Goal: Information Seeking & Learning: Learn about a topic

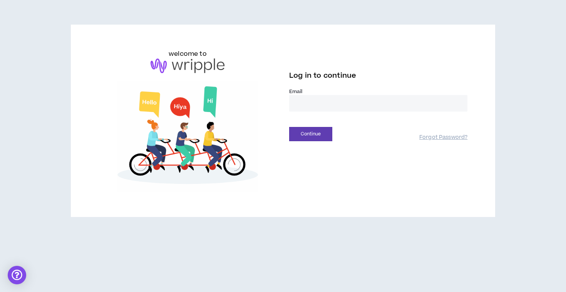
type input "**********"
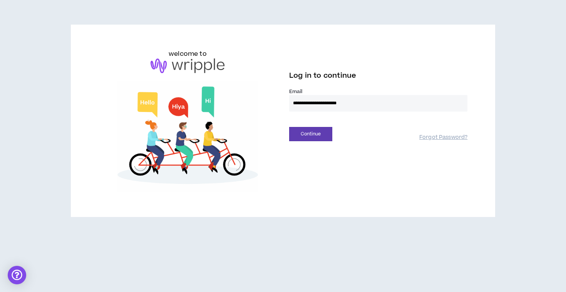
click at [311, 134] on button "Continue" at bounding box center [310, 134] width 43 height 14
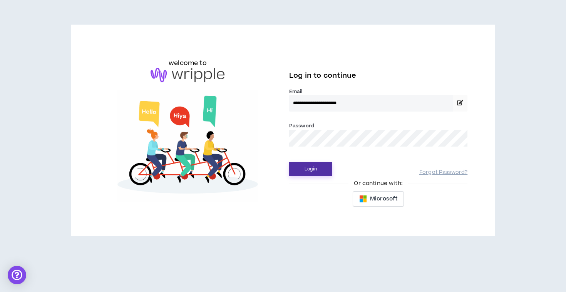
click at [308, 168] on button "Login" at bounding box center [310, 169] width 43 height 14
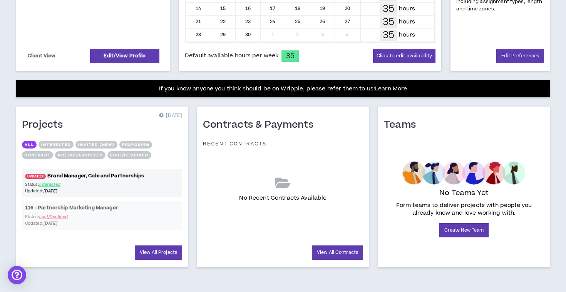
scroll to position [228, 0]
click at [107, 181] on div "Status: Interested Updated: 21 days ago" at bounding box center [102, 187] width 160 height 13
click at [108, 176] on link "UPDATED! Brand Manager, Cobrand Partnerships" at bounding box center [102, 176] width 160 height 7
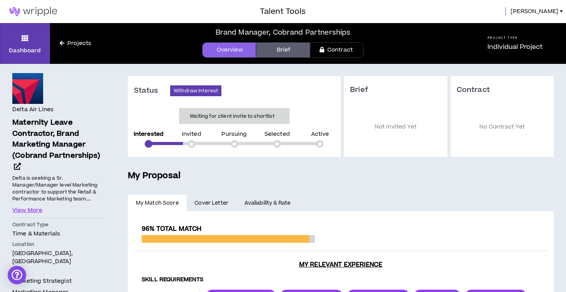
click at [78, 41] on link "Projects" at bounding box center [75, 43] width 51 height 8
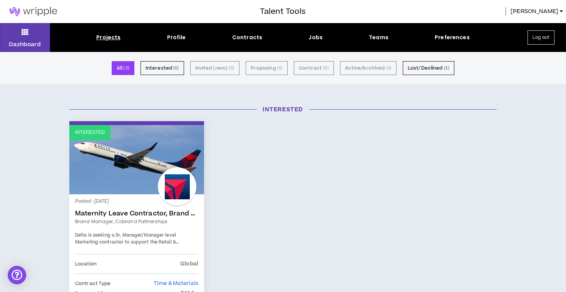
click at [106, 37] on div "Projects" at bounding box center [108, 38] width 24 height 8
click at [109, 35] on div "Projects" at bounding box center [108, 38] width 24 height 8
click at [109, 36] on div "Projects" at bounding box center [108, 38] width 24 height 8
click at [109, 39] on div "Projects" at bounding box center [108, 38] width 24 height 8
click at [109, 37] on div "Projects" at bounding box center [108, 38] width 24 height 8
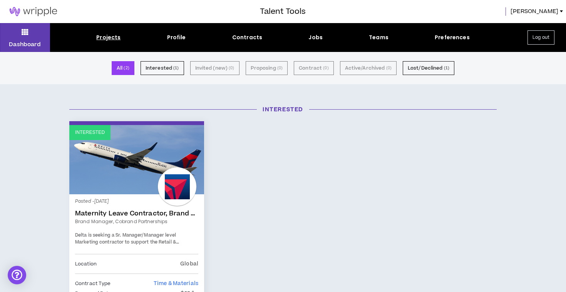
click at [107, 38] on div "Projects" at bounding box center [108, 38] width 24 height 8
click at [111, 37] on div "Projects" at bounding box center [108, 38] width 24 height 8
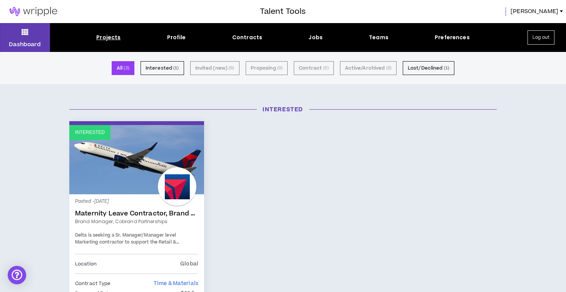
click at [117, 37] on div "Projects" at bounding box center [108, 38] width 24 height 8
click at [318, 36] on div "Jobs" at bounding box center [316, 38] width 14 height 8
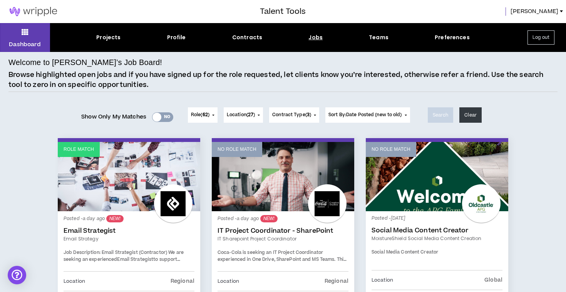
click at [304, 117] on span "Contract Type ( 3 )" at bounding box center [291, 115] width 39 height 7
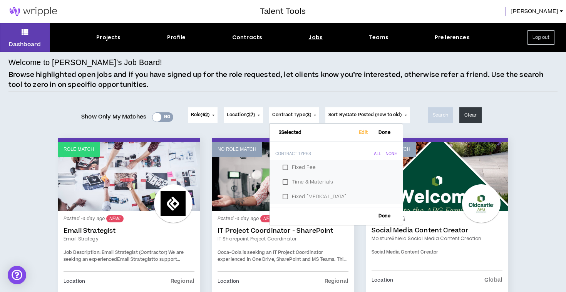
click at [204, 116] on span "62" at bounding box center [205, 115] width 5 height 7
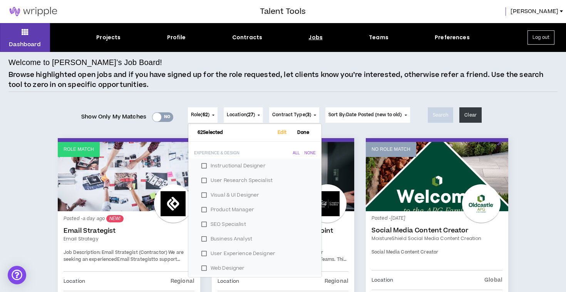
click at [307, 153] on div "None" at bounding box center [310, 153] width 11 height 5
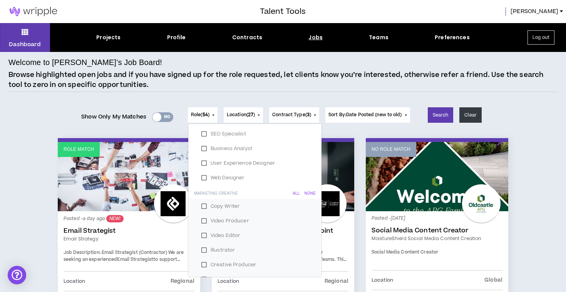
scroll to position [69, 0]
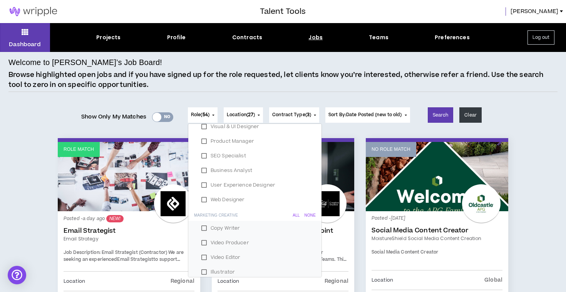
click at [307, 212] on h6 "Marketing Creative All None" at bounding box center [254, 214] width 133 height 14
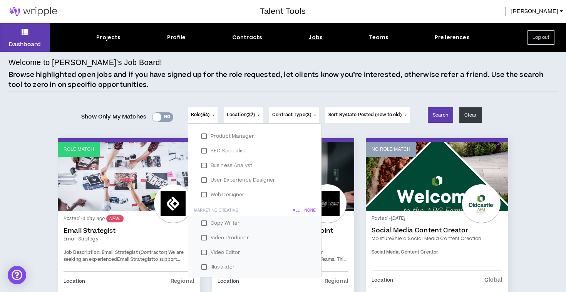
scroll to position [73, 0]
click at [306, 210] on div "None" at bounding box center [310, 211] width 11 height 5
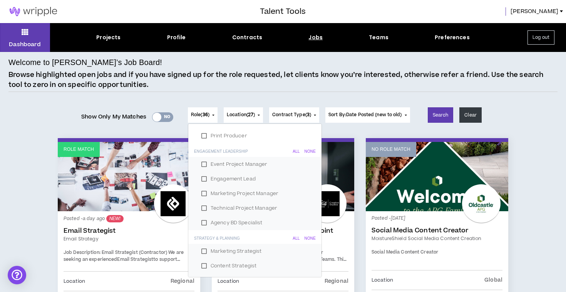
scroll to position [412, 0]
click at [205, 206] on label "Technical Project Manager" at bounding box center [255, 207] width 115 height 12
click at [205, 217] on label "Agency BD Specialist" at bounding box center [255, 221] width 115 height 12
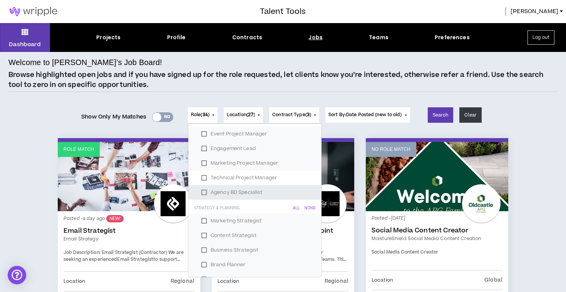
scroll to position [450, 0]
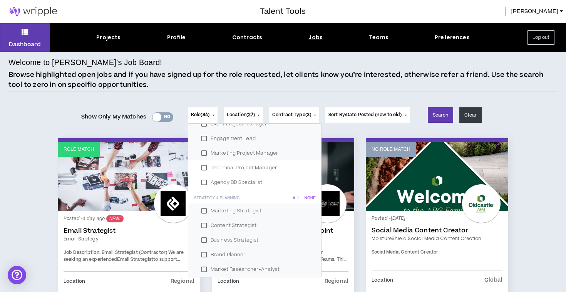
click at [207, 240] on label "Business Strategist" at bounding box center [255, 241] width 115 height 12
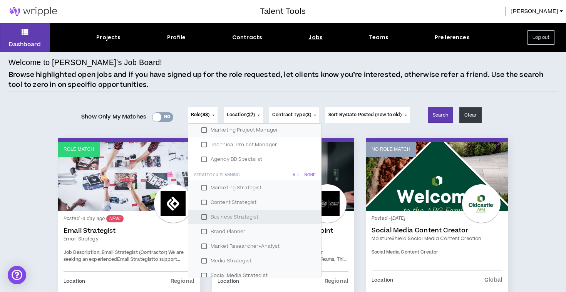
scroll to position [477, 0]
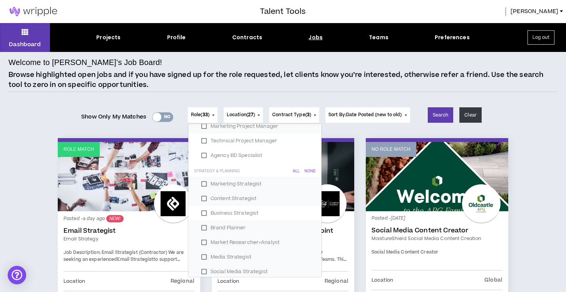
click at [203, 243] on label "Market Researcher+Analyst" at bounding box center [255, 243] width 115 height 12
click at [204, 256] on label "Media Strategist" at bounding box center [255, 258] width 115 height 12
click at [202, 273] on label "Social Media Strategist" at bounding box center [255, 272] width 115 height 12
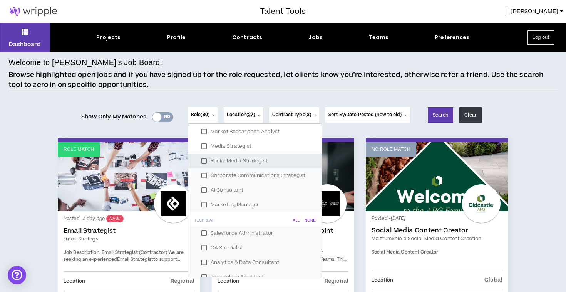
scroll to position [586, 0]
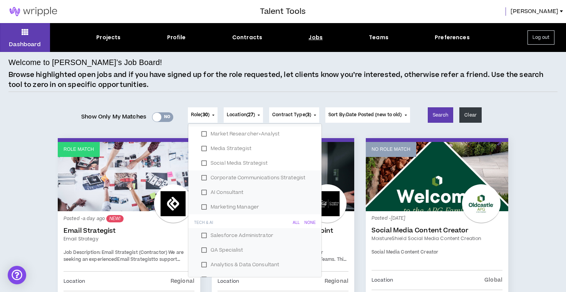
click at [201, 181] on label "Corporate Communications Strategist" at bounding box center [255, 178] width 115 height 12
click at [201, 192] on label "AI Consultant" at bounding box center [255, 193] width 115 height 12
click at [307, 221] on div "None" at bounding box center [310, 223] width 11 height 5
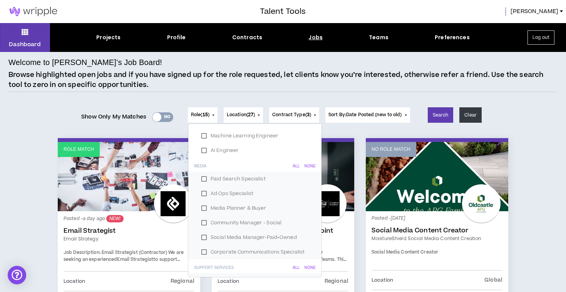
scroll to position [859, 0]
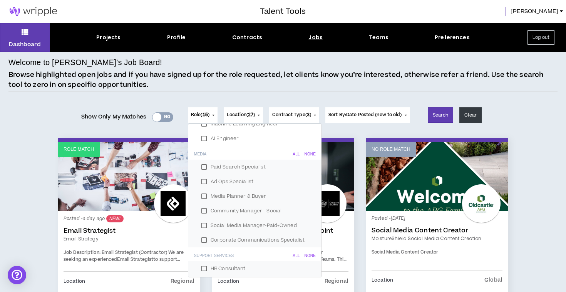
click at [307, 154] on div "None" at bounding box center [310, 154] width 11 height 5
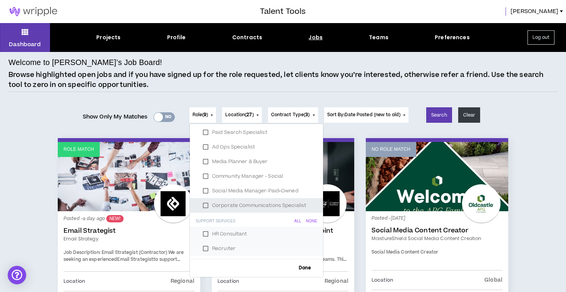
scroll to position [893, 0]
click at [309, 220] on div "None" at bounding box center [311, 222] width 11 height 5
click at [301, 269] on span "Done" at bounding box center [305, 268] width 18 height 5
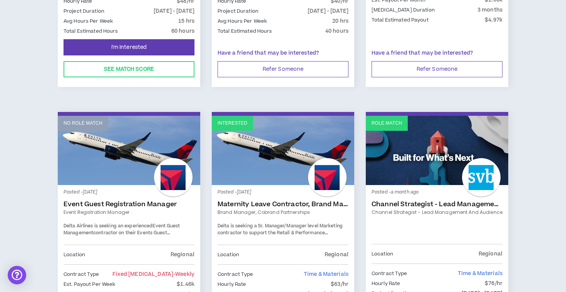
scroll to position [309, 0]
